Goal: Find specific page/section: Find specific page/section

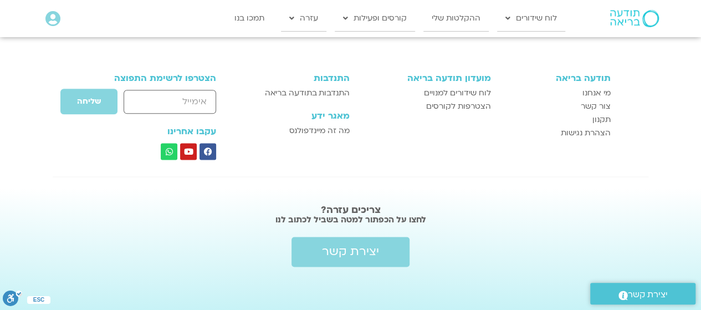
scroll to position [8, 0]
click at [284, 94] on span "התנדבות בתודעה בריאה" at bounding box center [307, 92] width 85 height 13
click at [286, 91] on span "התנדבות בתודעה בריאה" at bounding box center [307, 92] width 85 height 13
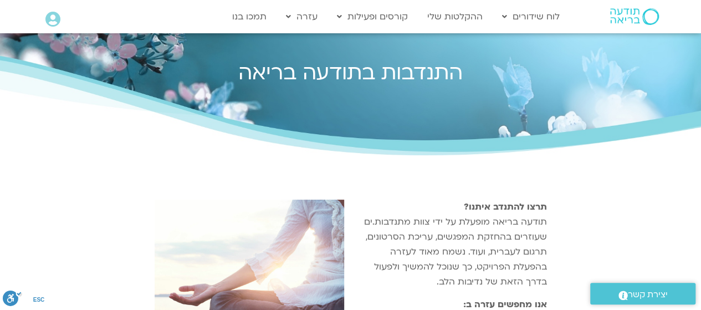
click at [286, 101] on div "התנדבות בתודעה בריאה" at bounding box center [351, 94] width 632 height 122
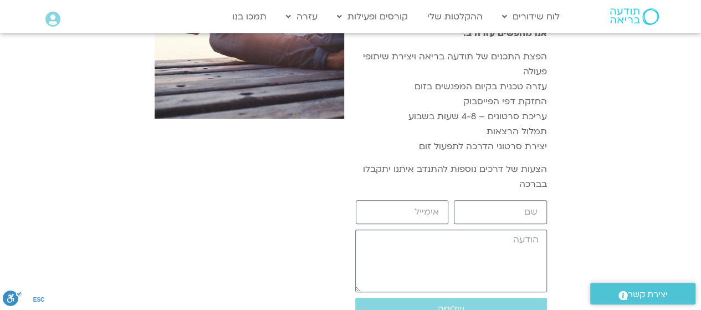
scroll to position [636, 0]
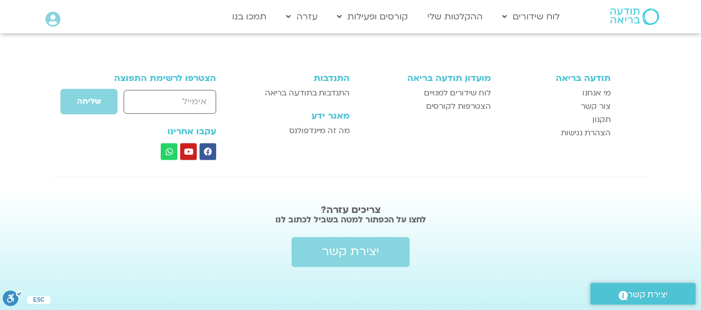
click at [0, 246] on section "צריכים עזרה? לחצו על הכפתור למטה בשביל לכתוב לנו יצירת קשר" at bounding box center [350, 249] width 701 height 122
